Goal: Transaction & Acquisition: Download file/media

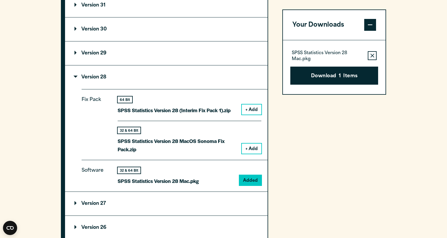
click at [255, 151] on button "+ Add" at bounding box center [252, 148] width 20 height 10
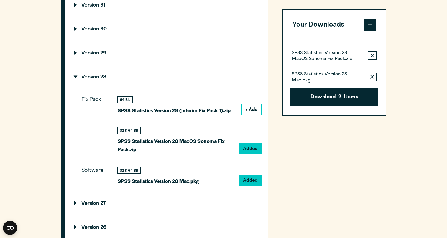
click at [373, 77] on icon "button" at bounding box center [373, 77] width 4 height 4
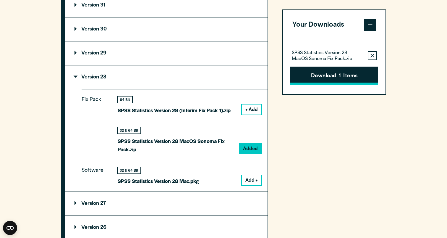
click at [355, 76] on button "Download 1 Items" at bounding box center [334, 76] width 88 height 18
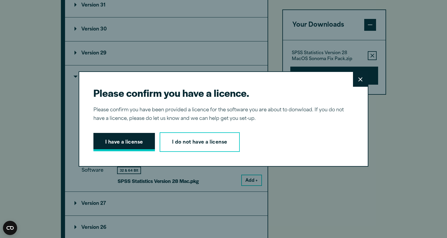
click at [129, 143] on button "I have a license" at bounding box center [124, 142] width 62 height 18
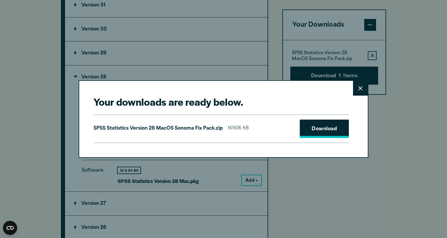
click at [326, 126] on link "Download" at bounding box center [324, 128] width 49 height 18
click at [363, 87] on button "Close" at bounding box center [360, 88] width 15 height 15
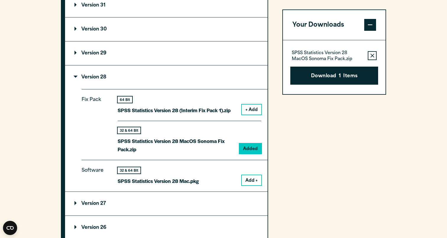
click at [250, 112] on button "+ Add" at bounding box center [252, 109] width 20 height 10
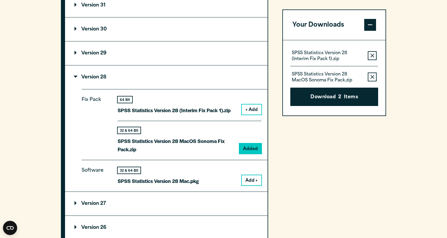
click at [373, 75] on icon "button" at bounding box center [373, 77] width 4 height 4
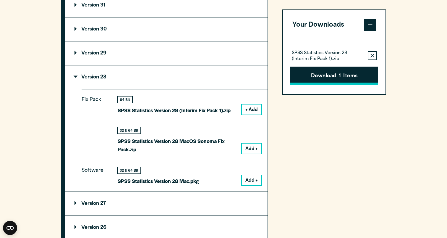
click at [342, 78] on button "Download 1 Items" at bounding box center [334, 76] width 88 height 18
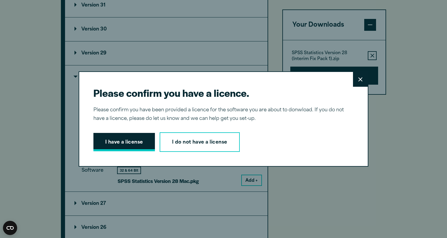
click at [144, 142] on button "I have a license" at bounding box center [124, 142] width 62 height 18
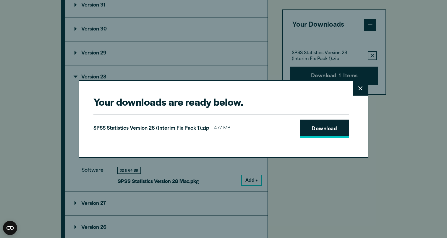
click at [330, 125] on link "Download" at bounding box center [324, 128] width 49 height 18
click at [314, 128] on link "Download" at bounding box center [324, 128] width 49 height 18
click at [363, 88] on button "Close" at bounding box center [360, 88] width 15 height 15
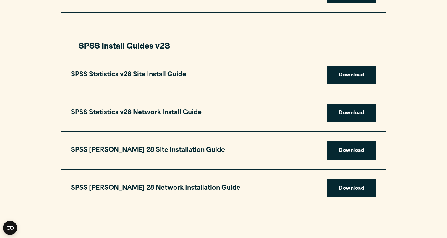
scroll to position [837, 0]
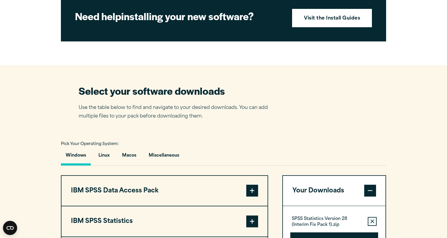
scroll to position [269, 0]
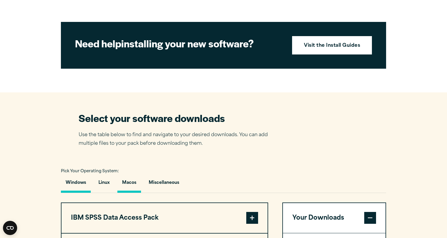
click at [133, 183] on button "Macos" at bounding box center [129, 184] width 24 height 17
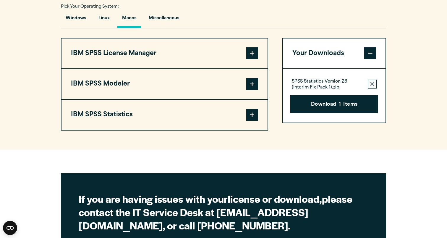
scroll to position [440, 0]
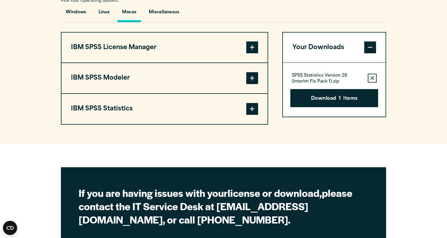
click at [252, 111] on span at bounding box center [252, 109] width 12 height 12
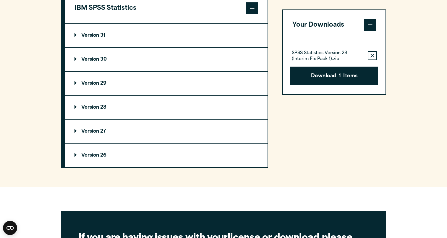
scroll to position [541, 0]
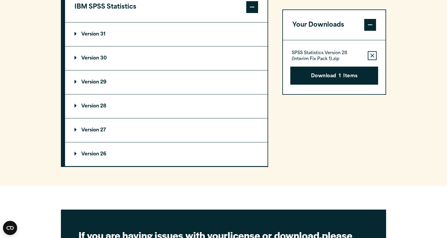
click at [75, 107] on p "Version 28" at bounding box center [91, 106] width 32 height 5
